Goal: Information Seeking & Learning: Check status

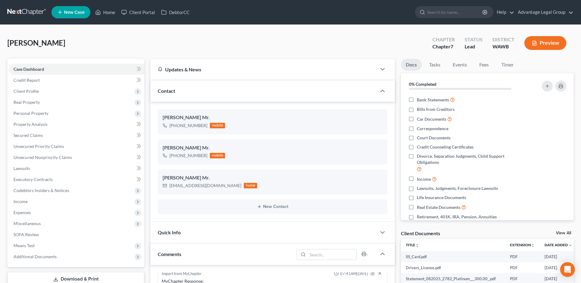
scroll to position [353, 0]
click at [113, 10] on link "Home" at bounding box center [105, 12] width 26 height 11
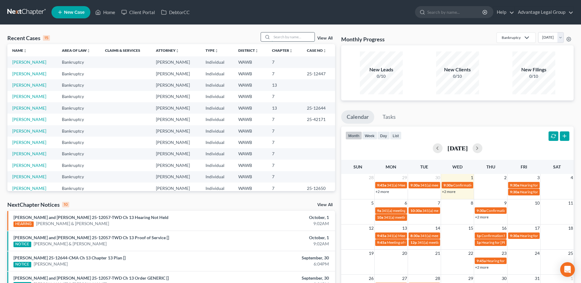
click at [279, 38] on input "search" at bounding box center [293, 36] width 43 height 9
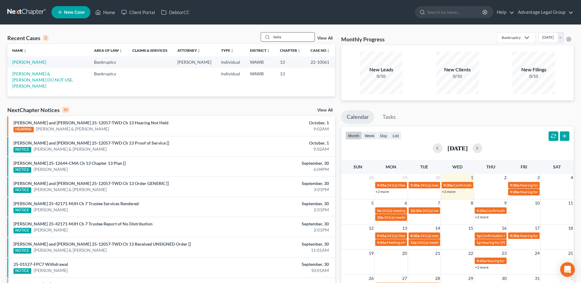
type input "keita"
click at [27, 60] on link "[PERSON_NAME]" at bounding box center [29, 61] width 34 height 5
select select "2"
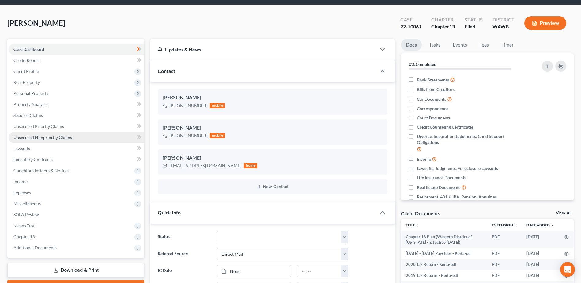
scroll to position [31, 0]
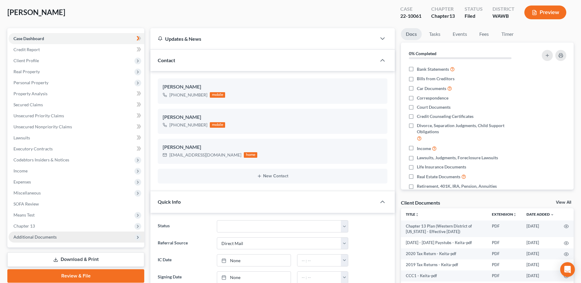
click at [39, 235] on span "Additional Documents" at bounding box center [34, 236] width 43 height 5
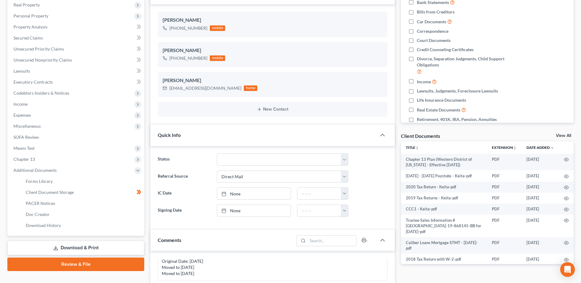
scroll to position [122, 0]
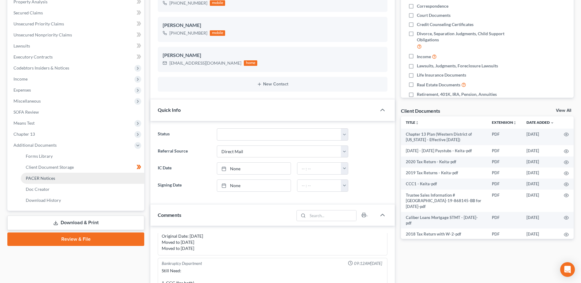
click at [43, 180] on span "PACER Notices" at bounding box center [40, 177] width 29 height 5
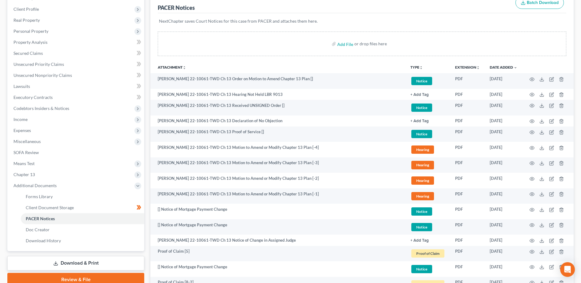
scroll to position [92, 0]
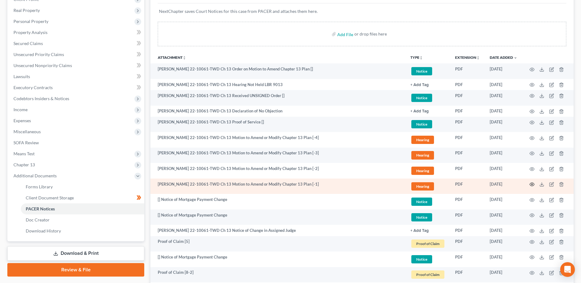
click at [531, 186] on icon "button" at bounding box center [531, 184] width 5 height 5
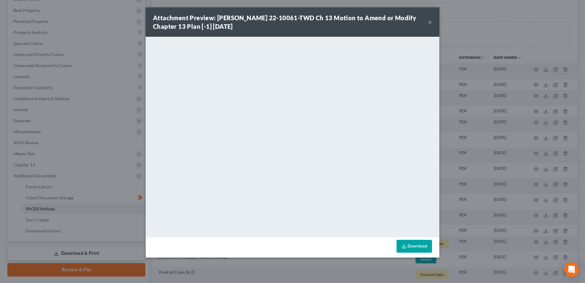
click at [431, 22] on button "×" at bounding box center [430, 21] width 4 height 7
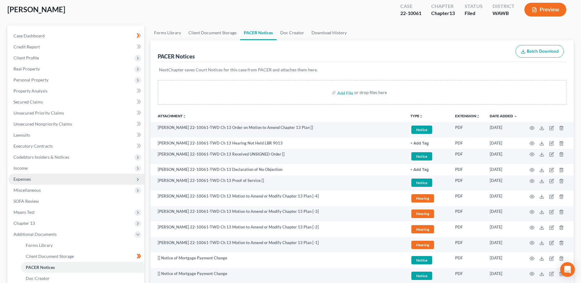
scroll to position [0, 0]
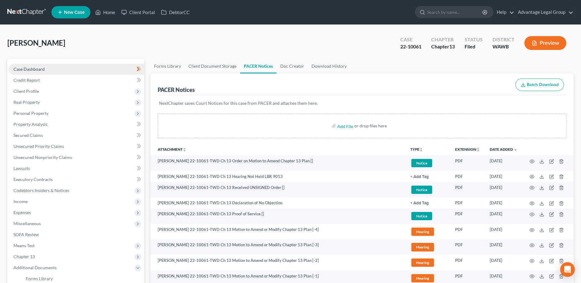
click at [32, 68] on span "Case Dashboard" at bounding box center [28, 68] width 31 height 5
select select "2"
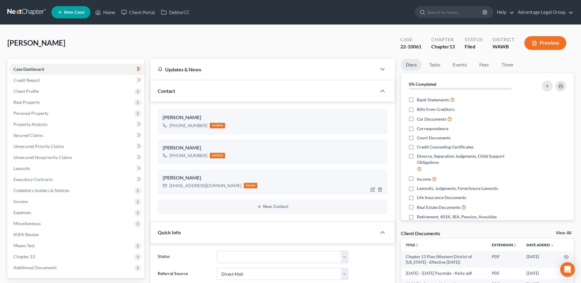
scroll to position [81, 0]
drag, startPoint x: 170, startPoint y: 186, endPoint x: 225, endPoint y: 186, distance: 55.7
click at [225, 186] on div "[EMAIL_ADDRESS][DOMAIN_NAME]" at bounding box center [205, 185] width 72 height 6
copy div "[EMAIL_ADDRESS][DOMAIN_NAME]"
click at [19, 205] on span "Income" at bounding box center [77, 201] width 136 height 11
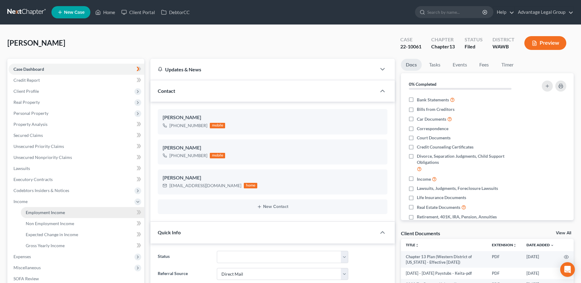
click at [45, 212] on span "Employment Income" at bounding box center [45, 212] width 39 height 5
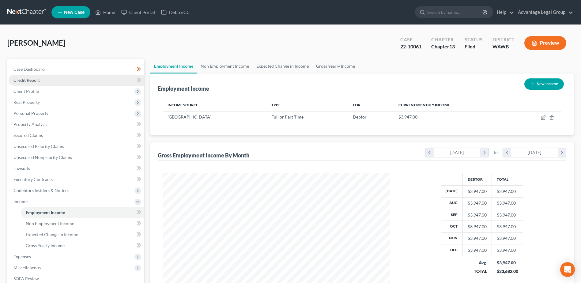
click at [28, 78] on span "Credit Report" at bounding box center [26, 79] width 26 height 5
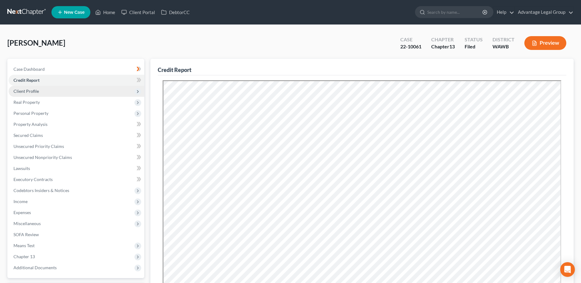
click at [38, 92] on span "Client Profile" at bounding box center [25, 90] width 25 height 5
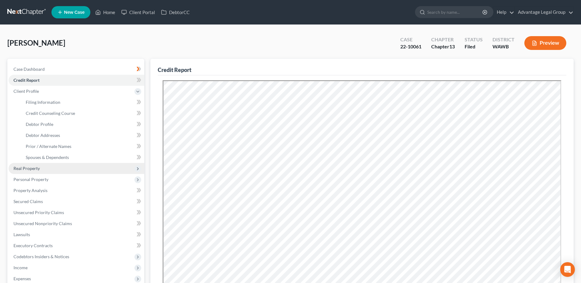
drag, startPoint x: 13, startPoint y: 168, endPoint x: 28, endPoint y: 170, distance: 15.2
click at [23, 170] on span "Real Property" at bounding box center [77, 168] width 136 height 11
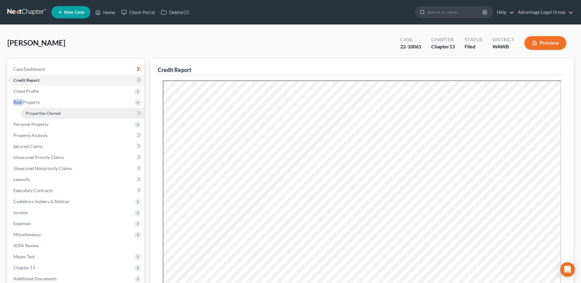
drag, startPoint x: 28, startPoint y: 170, endPoint x: 42, endPoint y: 112, distance: 59.6
click at [42, 112] on span "Properties Owned" at bounding box center [43, 113] width 35 height 5
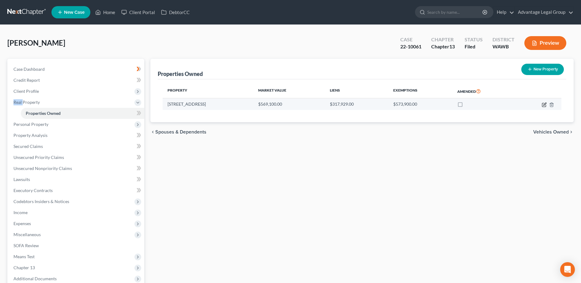
click at [545, 104] on icon "button" at bounding box center [544, 104] width 3 height 3
select select "50"
select select "4"
select select "0"
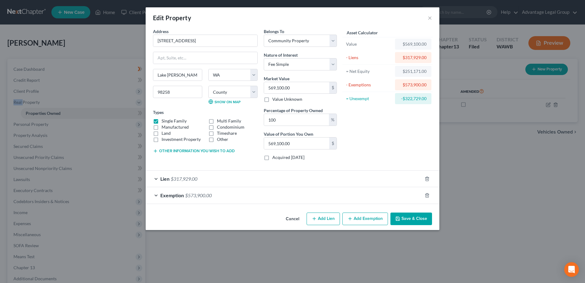
click at [418, 220] on button "Save & Close" at bounding box center [412, 218] width 42 height 13
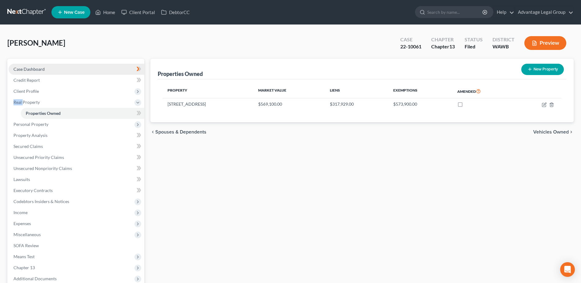
click at [33, 70] on span "Case Dashboard" at bounding box center [28, 68] width 31 height 5
select select "2"
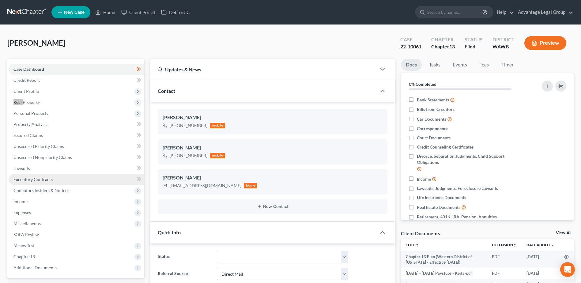
scroll to position [31, 0]
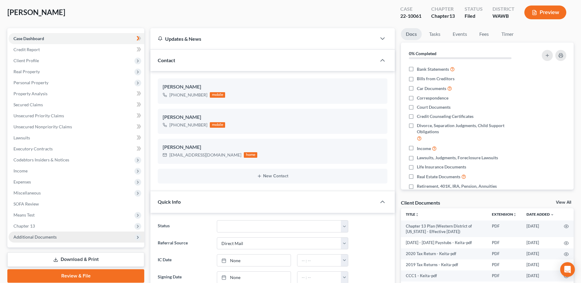
click at [32, 235] on span "Additional Documents" at bounding box center [34, 236] width 43 height 5
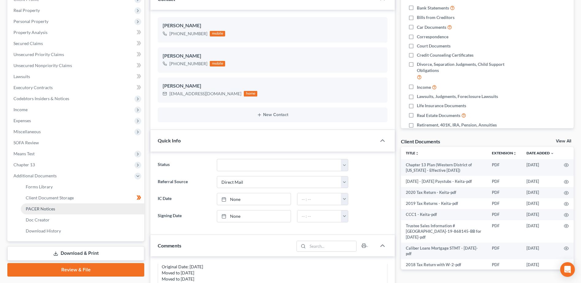
click at [44, 209] on span "PACER Notices" at bounding box center [40, 208] width 29 height 5
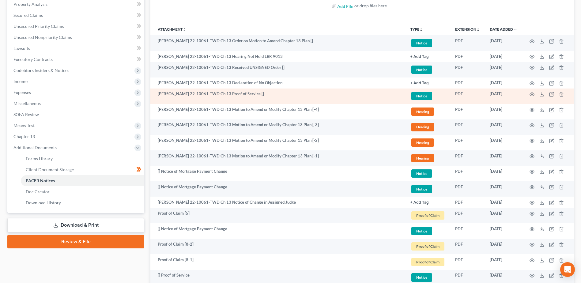
scroll to position [122, 0]
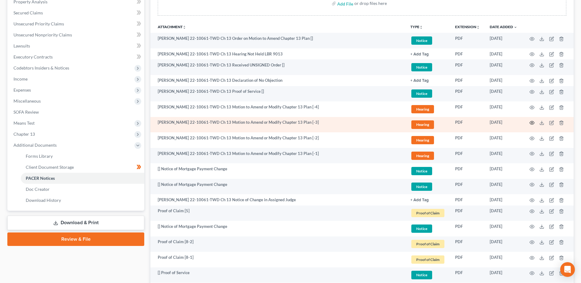
click at [531, 123] on icon "button" at bounding box center [531, 122] width 5 height 5
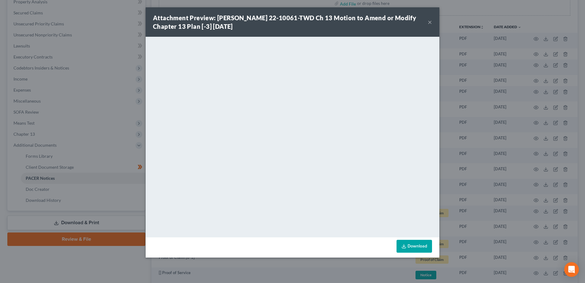
click at [428, 22] on button "×" at bounding box center [430, 21] width 4 height 7
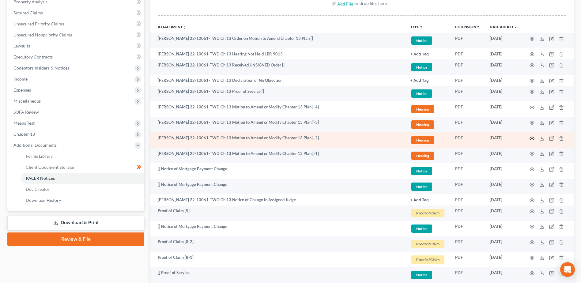
click at [530, 137] on icon "button" at bounding box center [531, 138] width 5 height 5
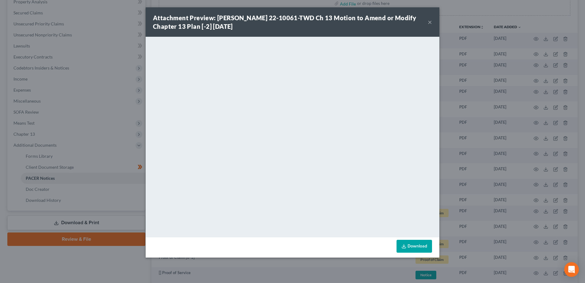
click at [431, 24] on button "×" at bounding box center [430, 21] width 4 height 7
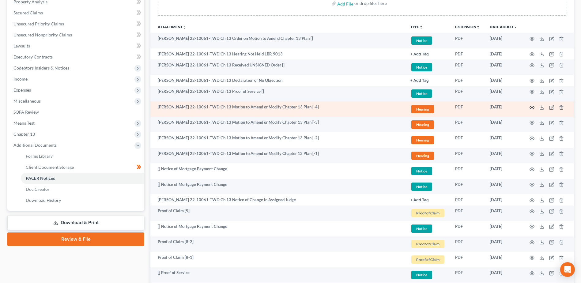
click at [532, 107] on icon "button" at bounding box center [531, 107] width 5 height 5
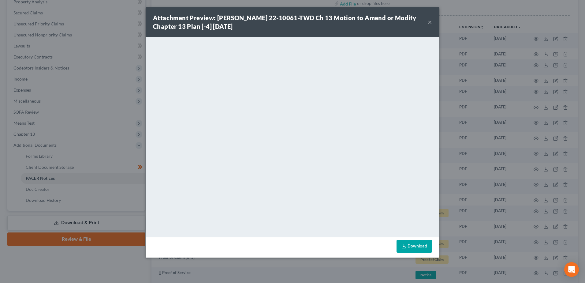
click at [428, 20] on button "×" at bounding box center [430, 21] width 4 height 7
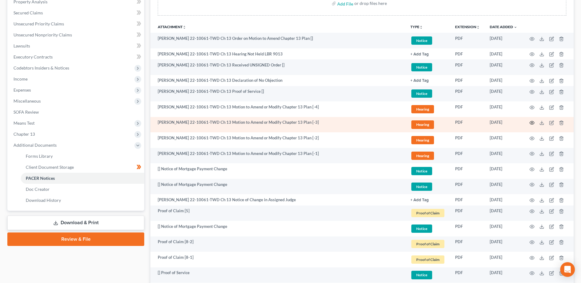
click at [534, 122] on icon "button" at bounding box center [532, 122] width 5 height 3
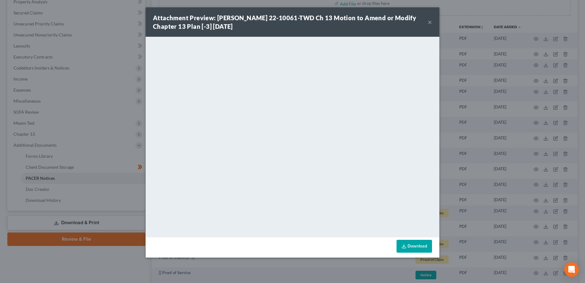
click at [431, 21] on button "×" at bounding box center [430, 21] width 4 height 7
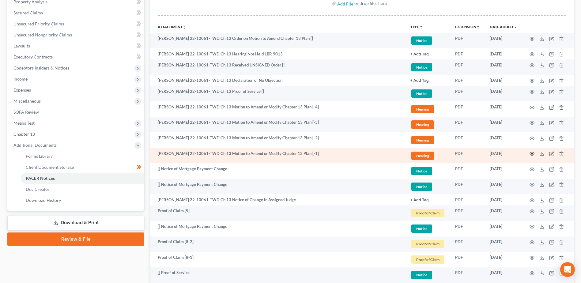
click at [531, 153] on icon "button" at bounding box center [531, 153] width 5 height 5
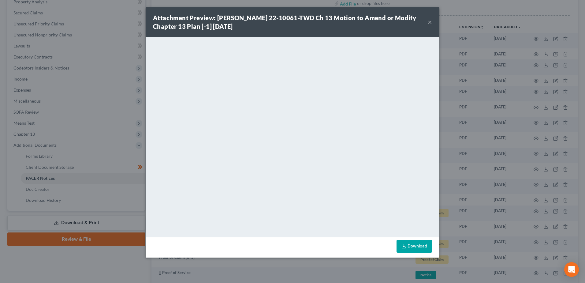
click at [431, 22] on button "×" at bounding box center [430, 21] width 4 height 7
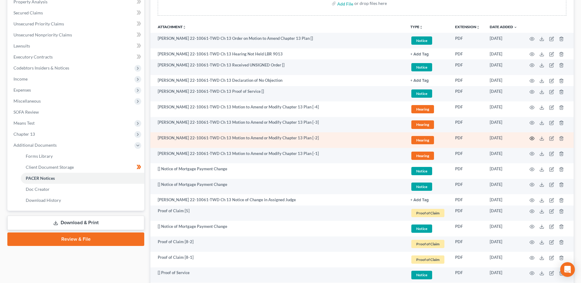
click at [532, 137] on icon "button" at bounding box center [532, 138] width 5 height 3
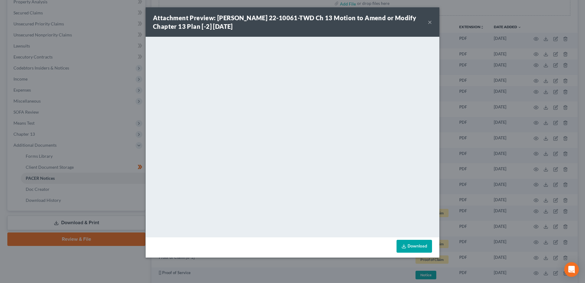
drag, startPoint x: 430, startPoint y: 23, endPoint x: 434, endPoint y: 34, distance: 12.3
click at [430, 23] on button "×" at bounding box center [430, 21] width 4 height 7
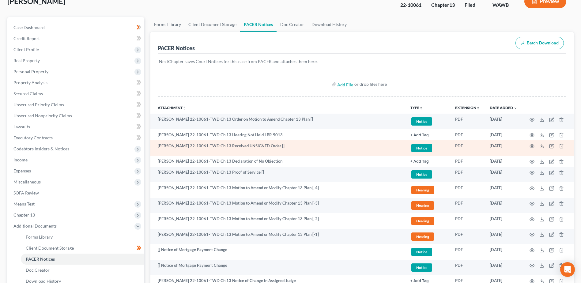
scroll to position [0, 0]
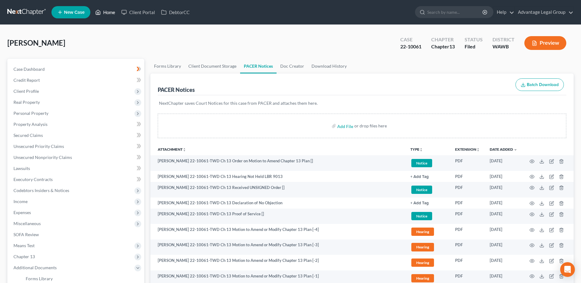
click at [112, 12] on link "Home" at bounding box center [105, 12] width 26 height 11
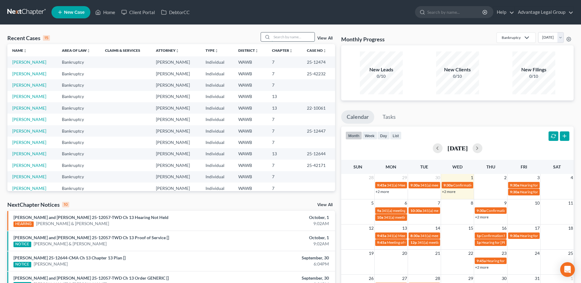
click at [281, 38] on input "search" at bounding box center [293, 36] width 43 height 9
type input "[PERSON_NAME]"
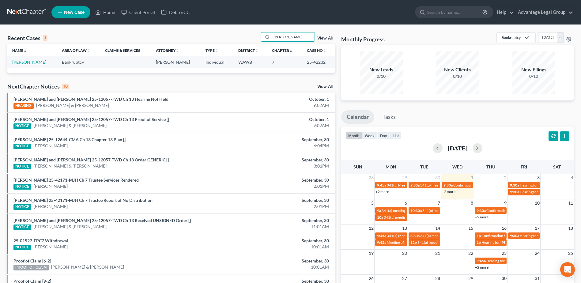
click at [31, 61] on link "[PERSON_NAME]" at bounding box center [29, 61] width 34 height 5
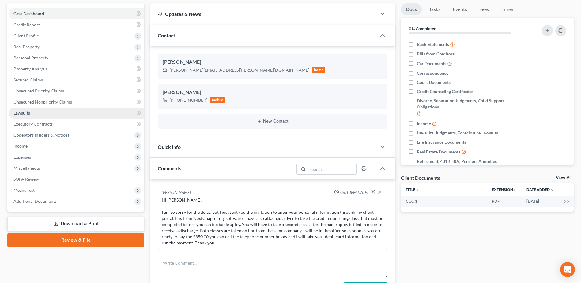
scroll to position [61, 0]
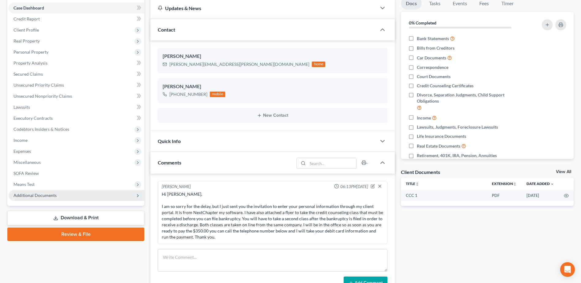
click at [33, 197] on span "Additional Documents" at bounding box center [34, 195] width 43 height 5
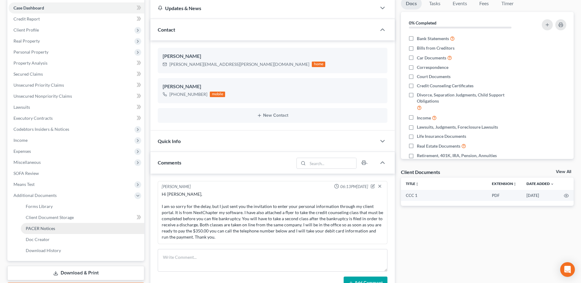
click at [43, 228] on span "PACER Notices" at bounding box center [40, 228] width 29 height 5
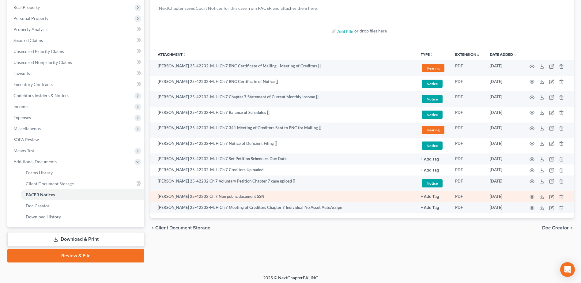
scroll to position [98, 0]
